Goal: Communication & Community: Answer question/provide support

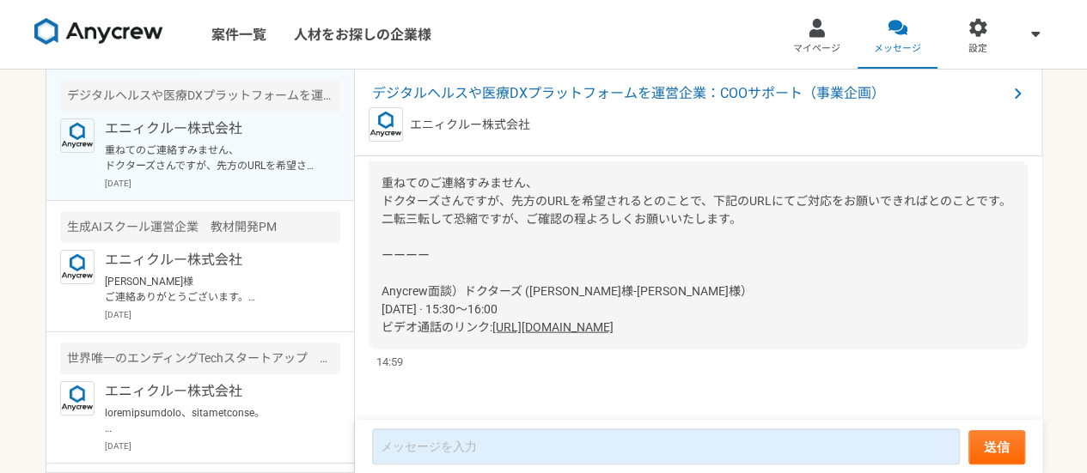
drag, startPoint x: 747, startPoint y: 331, endPoint x: 381, endPoint y: 285, distance: 368.7
click at [381, 285] on div "重ねてのご連絡すみません、 ドクターズさんですが、先方のURLを希望されるとのことで、下記のURLにてご対応をお願いできればとのことです。二転三転して恐縮です…" at bounding box center [697, 255] width 659 height 188
copy div "Anycrew面談）ドクターズ ([PERSON_NAME]様-[PERSON_NAME]様） [DATE] · 15:30～16:00 ビデオ通話のリンク:…"
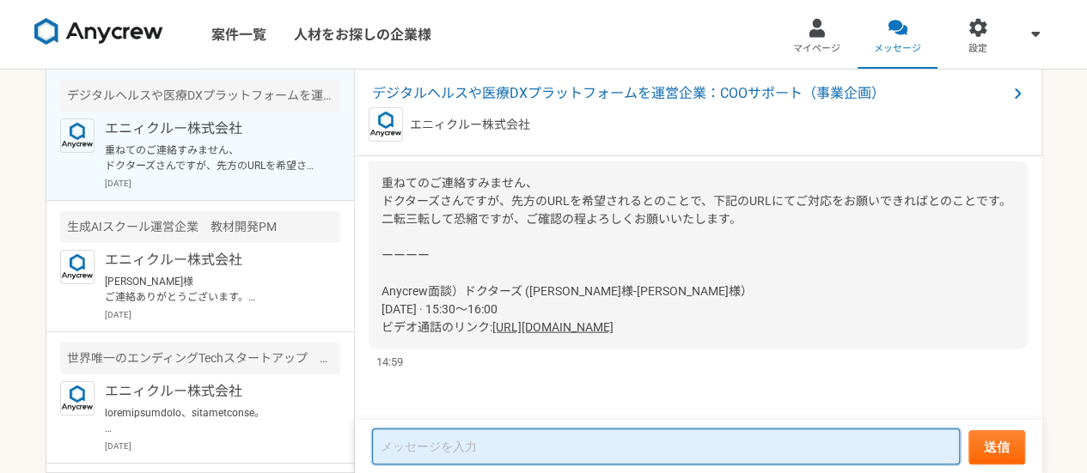
click at [469, 439] on textarea at bounding box center [665, 447] width 587 height 36
type textarea "ｓ"
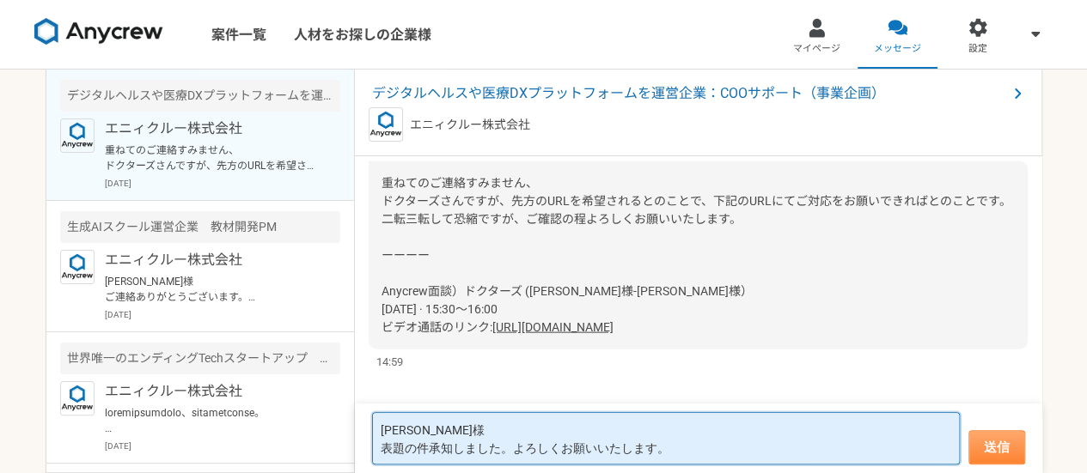
type textarea "[PERSON_NAME]様 表題の件承知しました。よろしくお願いいたします。"
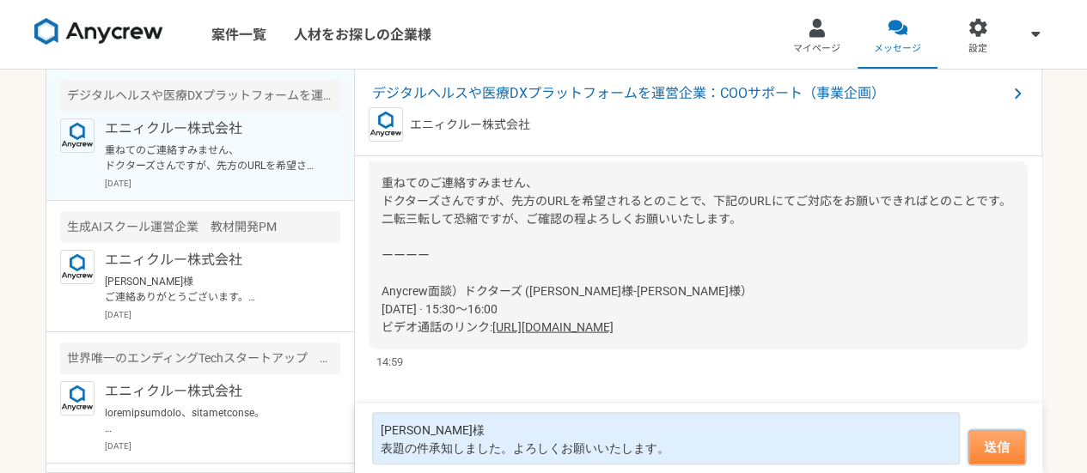
click at [981, 437] on button "送信" at bounding box center [996, 447] width 57 height 34
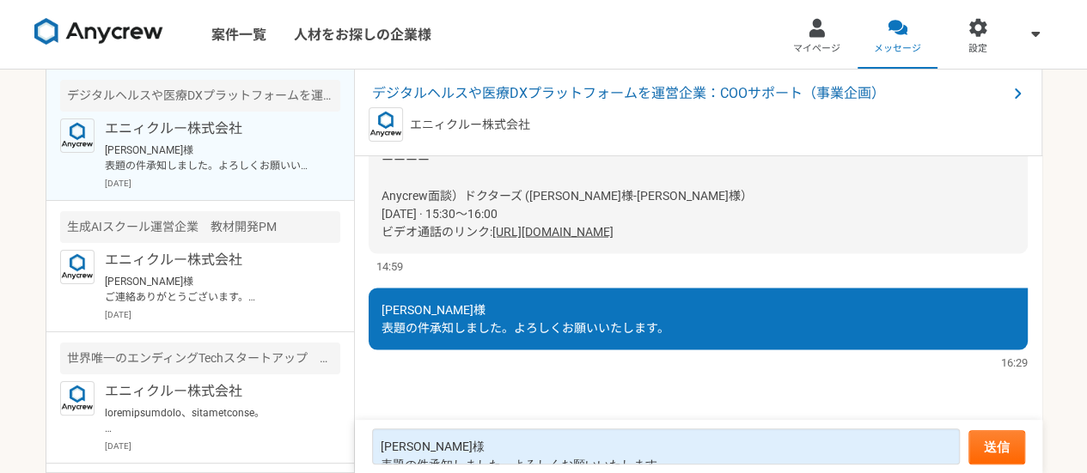
click at [119, 38] on img at bounding box center [98, 31] width 129 height 27
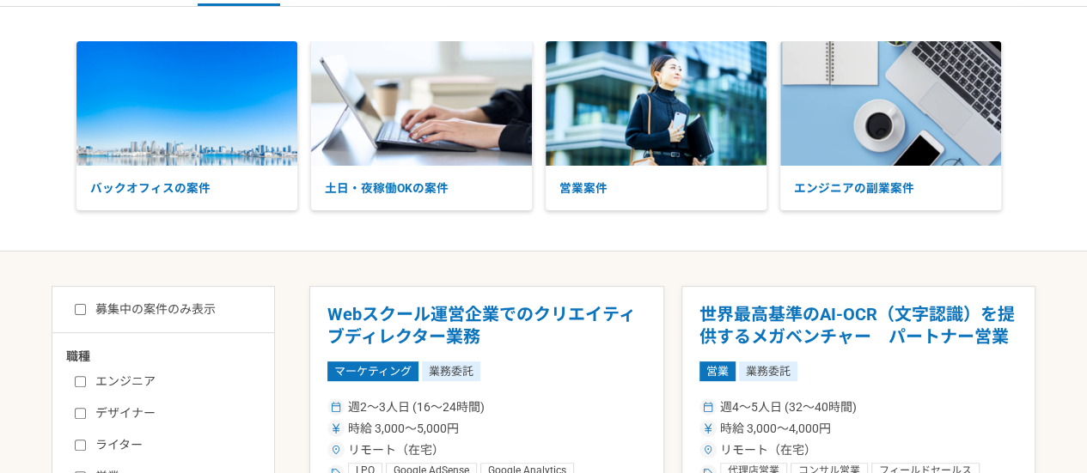
scroll to position [62, 0]
